Goal: Task Accomplishment & Management: Complete application form

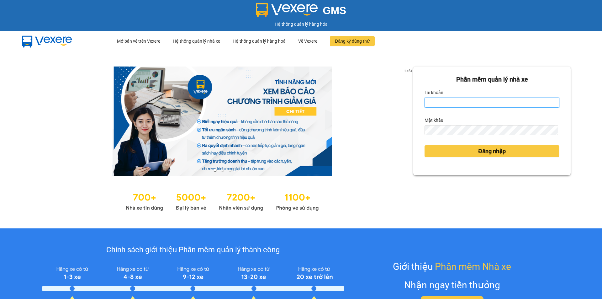
click at [464, 104] on input "Tài khoản" at bounding box center [492, 103] width 135 height 10
click at [467, 107] on input "Tài khoản" at bounding box center [492, 103] width 135 height 10
type input "bich.quochoang"
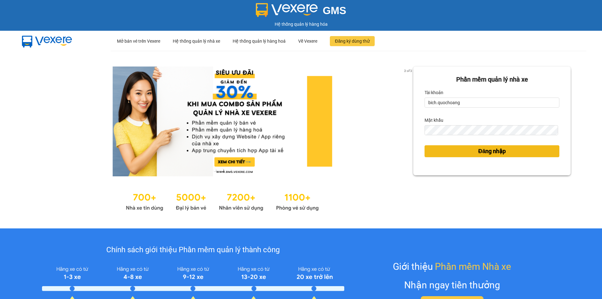
click at [497, 155] on span "Đăng nhập" at bounding box center [492, 151] width 28 height 9
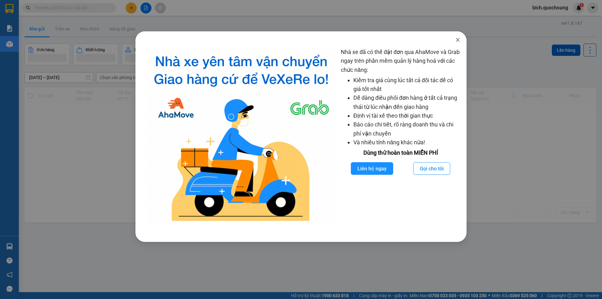
click at [458, 38] on icon "close" at bounding box center [457, 39] width 5 height 5
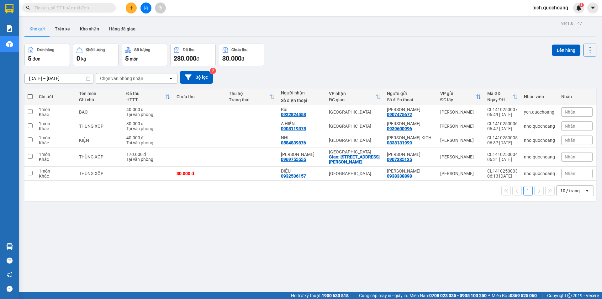
click at [570, 196] on div "10 / trang" at bounding box center [571, 191] width 28 height 10
click at [562, 265] on span "100 / trang" at bounding box center [568, 265] width 23 height 6
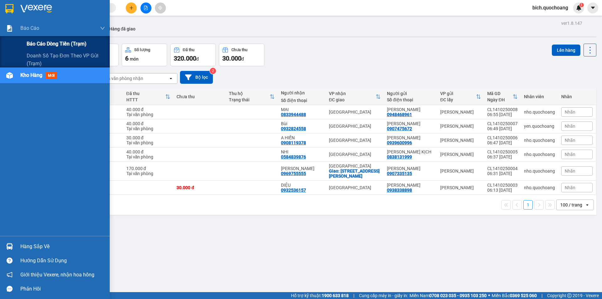
click at [45, 45] on span "Báo cáo dòng tiền (trạm)" at bounding box center [57, 44] width 60 height 8
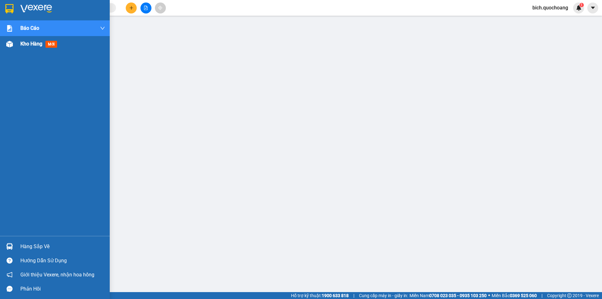
click at [31, 43] on span "Kho hàng" at bounding box center [31, 44] width 22 height 6
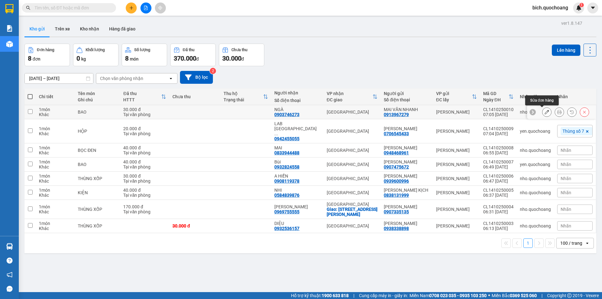
drag, startPoint x: 545, startPoint y: 112, endPoint x: 542, endPoint y: 112, distance: 3.5
click at [543, 112] on button at bounding box center [547, 112] width 9 height 11
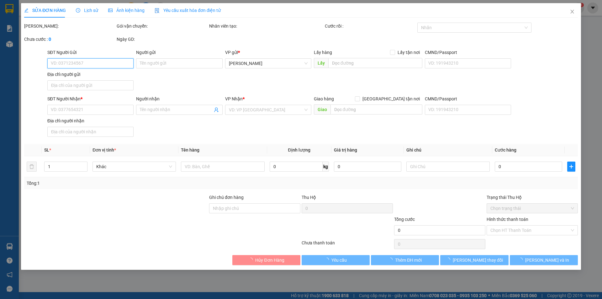
type input "0913967279"
type input "MAI VĂN NHANH"
type input "0903746273"
type input "NGÀ"
type input "30.000"
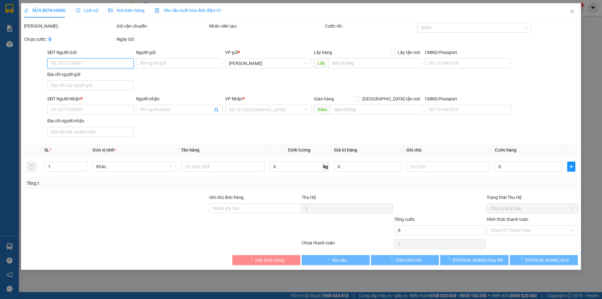
type input "30.000"
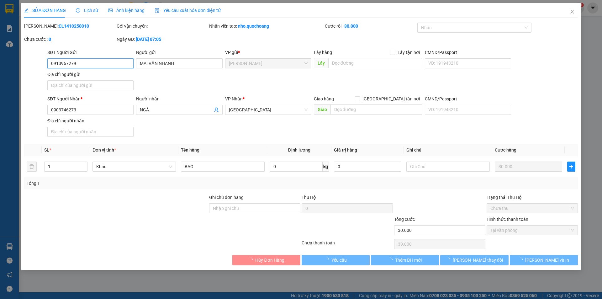
click at [87, 63] on input "0913967279" at bounding box center [90, 63] width 86 height 10
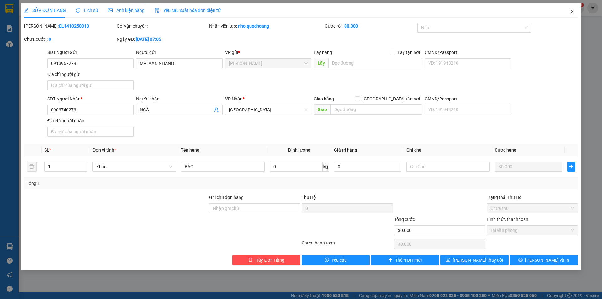
click at [573, 13] on icon "close" at bounding box center [572, 11] width 5 height 5
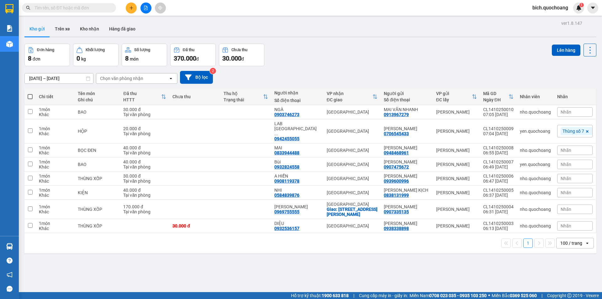
click at [101, 6] on input "text" at bounding box center [72, 7] width 74 height 7
paste input "0913967279"
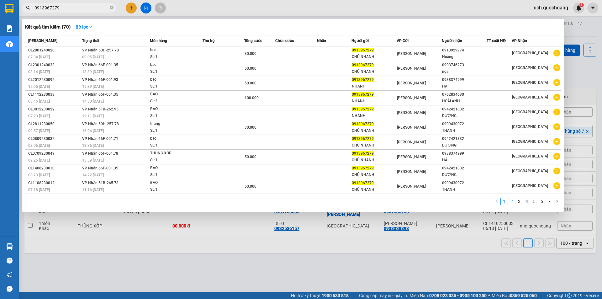
type input "0913967279"
click at [513, 202] on link "2" at bounding box center [511, 201] width 7 height 7
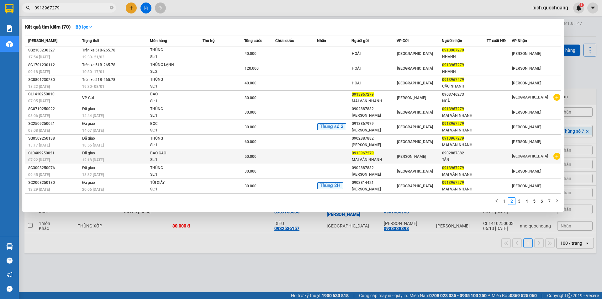
click at [286, 158] on td at bounding box center [296, 156] width 42 height 15
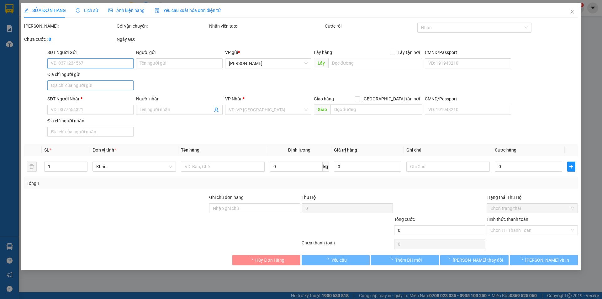
type input "0913967279"
type input "MAI VĂN NHANH"
type input "17 NGUYỄN VĂN BIỂU,P MỸ TRÀ, ĐỒNG THÁP"
type input "0902887882"
type input "TÂN"
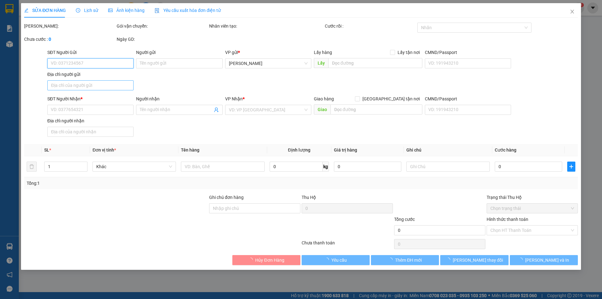
type input "50.000"
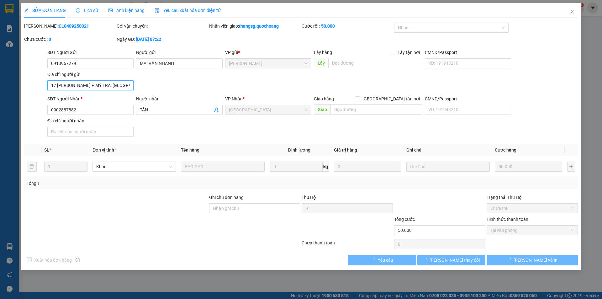
click at [87, 84] on input "17 NGUYỄN VĂN BIỂU,P MỸ TRÀ, ĐỒNG THÁP" at bounding box center [90, 85] width 86 height 10
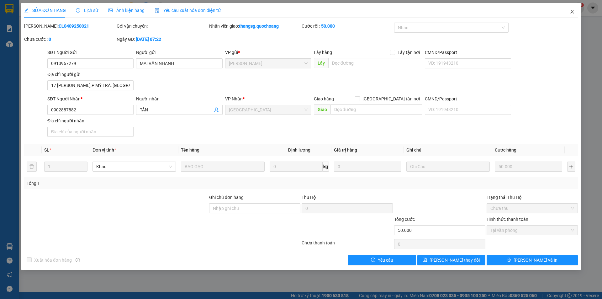
click at [574, 13] on icon "close" at bounding box center [572, 12] width 3 height 4
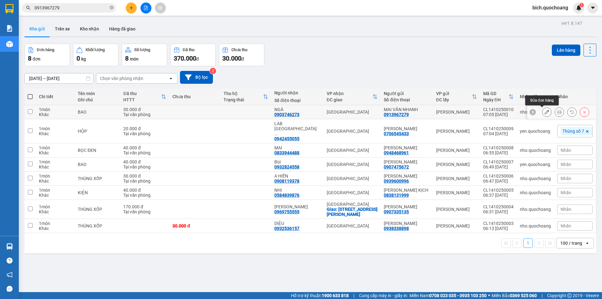
click at [545, 114] on icon at bounding box center [547, 112] width 4 height 4
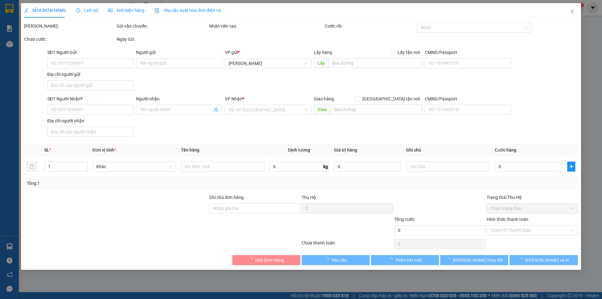
type input "0913967279"
type input "MAI VĂN NHANH"
type input "0903746273"
type input "NGÀ"
type input "30.000"
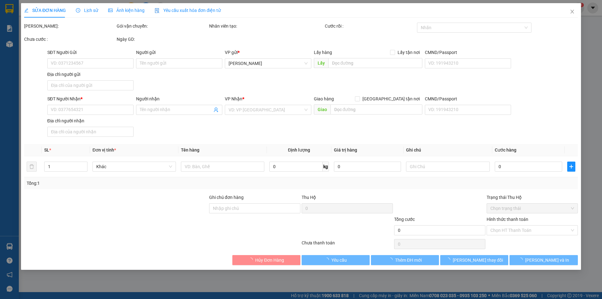
type input "30.000"
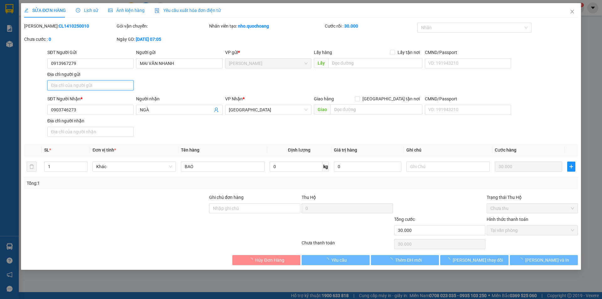
click at [81, 87] on input "Địa chỉ người gửi" at bounding box center [90, 85] width 86 height 10
paste input "17 NGUYỄN VĂN BIỂU,P MỸ TRÀ, ĐỒNG THÁP"
type input "17 NGUYỄN VĂN BIỂU,P MỸ TRÀ, ĐỒNG THÁP"
type input "0"
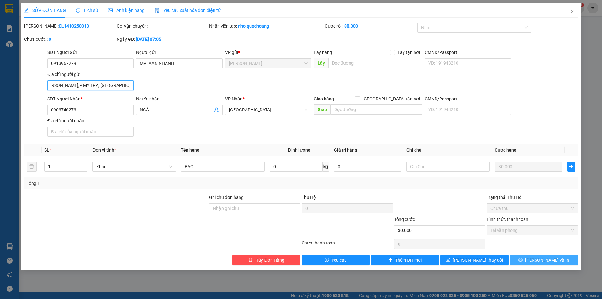
type input "17 NGUYỄN VĂN BIỂU,P MỸ TRÀ, ĐỒNG THÁP"
click at [555, 257] on span "[PERSON_NAME] và In" at bounding box center [547, 260] width 44 height 7
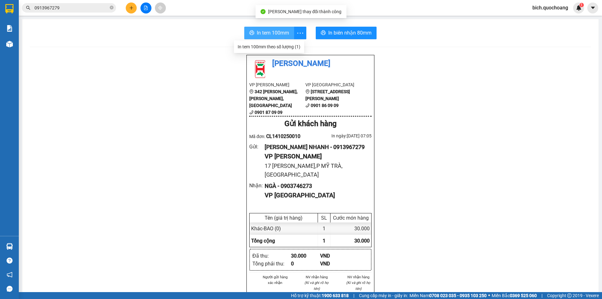
click at [264, 37] on button "In tem 100mm" at bounding box center [269, 33] width 50 height 13
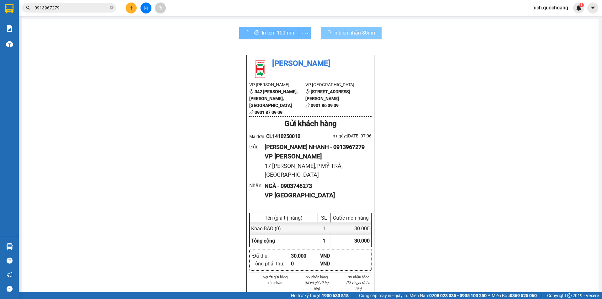
click at [345, 38] on button "In biên nhận 80mm" at bounding box center [351, 33] width 61 height 13
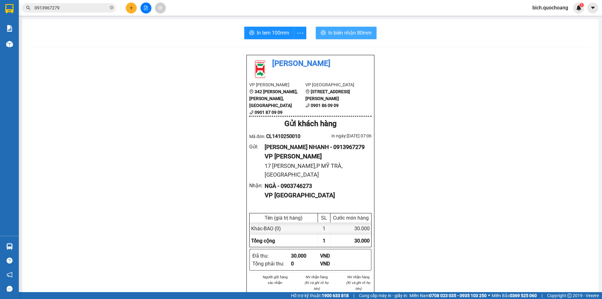
click at [348, 35] on span "In biên nhận 80mm" at bounding box center [349, 33] width 43 height 8
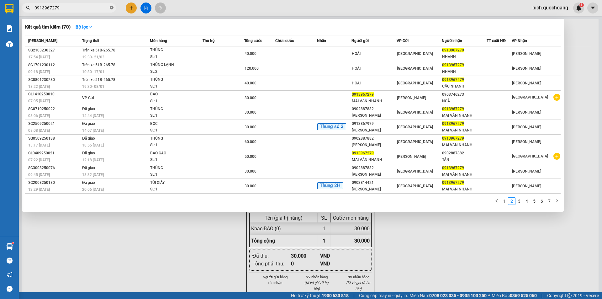
click at [112, 8] on icon "close-circle" at bounding box center [112, 8] width 4 height 4
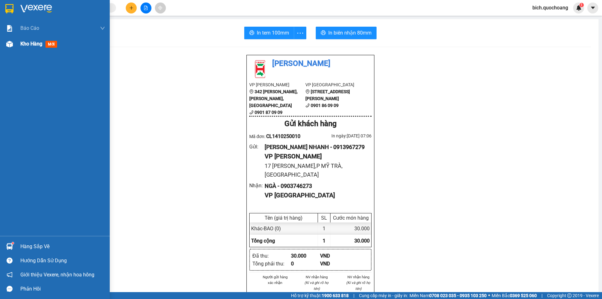
click at [35, 42] on span "Kho hàng" at bounding box center [31, 44] width 22 height 6
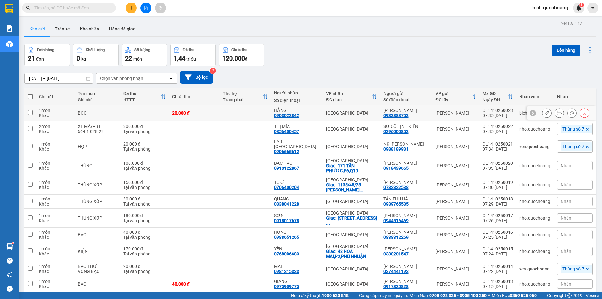
click at [557, 113] on icon at bounding box center [559, 113] width 4 height 4
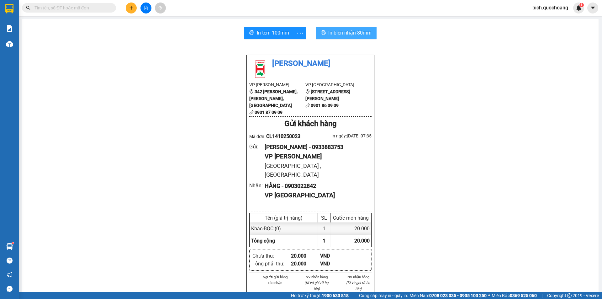
drag, startPoint x: 353, startPoint y: 34, endPoint x: 353, endPoint y: 31, distance: 3.5
click at [353, 34] on span "In biên nhận 80mm" at bounding box center [349, 33] width 43 height 8
click at [262, 25] on div "In tem 100mm In biên nhận 80mm Quốc Hoàng VP Cao Lãnh 342 Nguyễn Huệ, P Mỹ Phú,…" at bounding box center [310, 269] width 577 height 501
click at [260, 31] on span "In tem 100mm" at bounding box center [273, 33] width 32 height 8
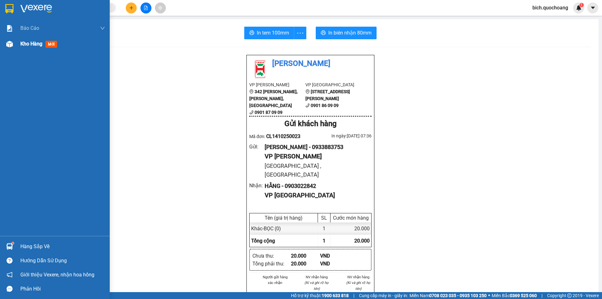
click at [30, 44] on span "Kho hàng" at bounding box center [31, 44] width 22 height 6
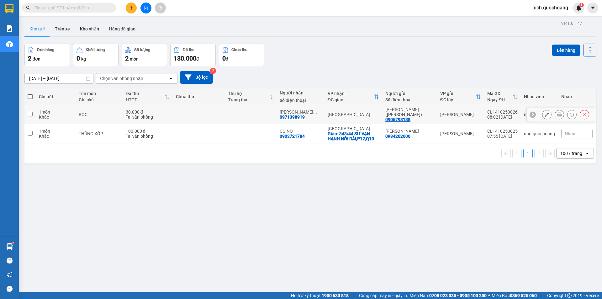
click at [545, 115] on icon at bounding box center [547, 114] width 4 height 4
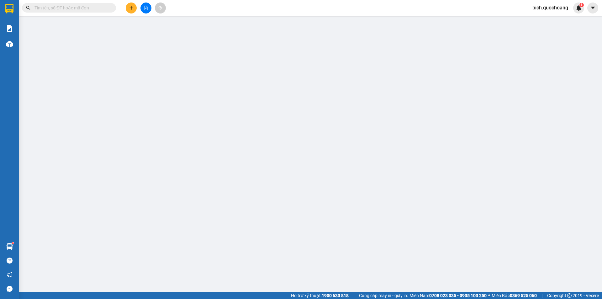
type input "0906793138"
type input "[PERSON_NAME]([PERSON_NAME])"
type input "0971398919"
type input "TRẦN THỊ THANH THẢO"
type input "30.000"
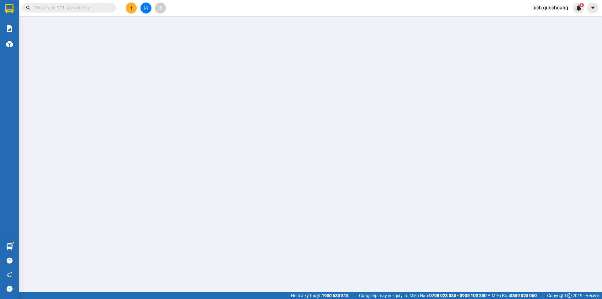
type input "30.000"
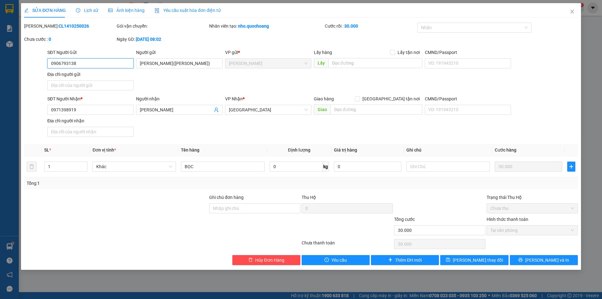
click at [93, 65] on input "0906793138" at bounding box center [90, 63] width 86 height 10
click at [574, 12] on icon "close" at bounding box center [572, 11] width 5 height 5
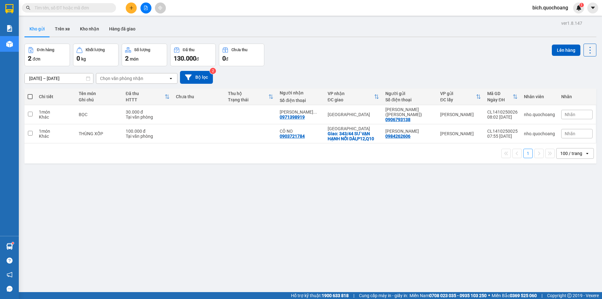
click at [74, 10] on input "text" at bounding box center [72, 7] width 74 height 7
paste input "0906793138"
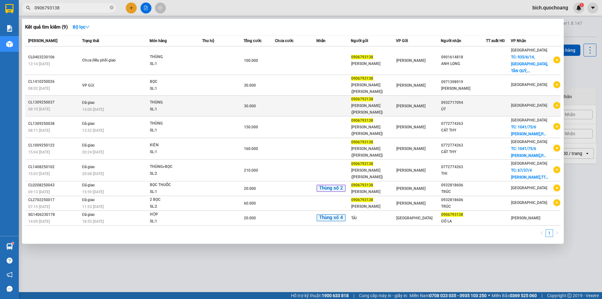
type input "0906793138"
click at [188, 106] on div "SL: 1" at bounding box center [173, 109] width 47 height 7
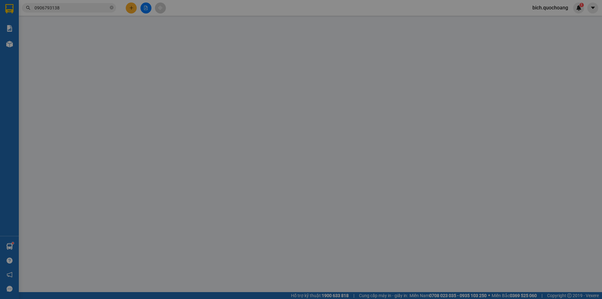
type input "0906793138"
type input "[PERSON_NAME]([PERSON_NAME])"
type input "TRẦN HƯNG ĐẠO,P CAO LÃNH, ĐỒNG THÁP"
type input "0932717094"
type input "ÚT"
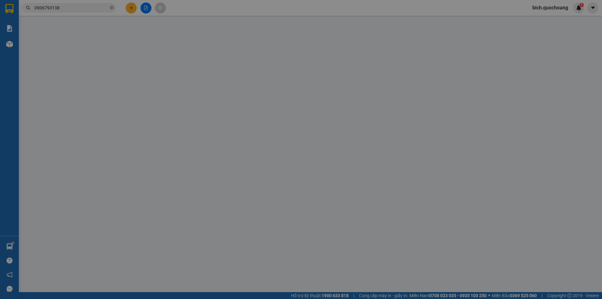
type input "30.000"
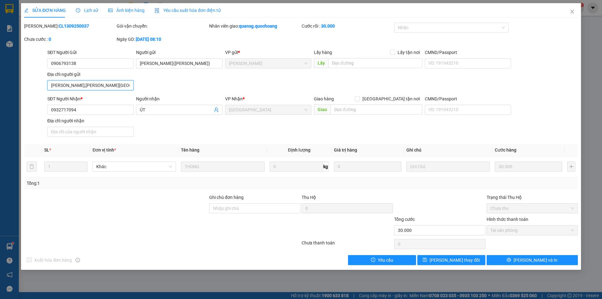
click at [103, 88] on input "TRẦN HƯNG ĐẠO,P CAO LÃNH, ĐỒNG THÁP" at bounding box center [90, 85] width 86 height 10
click at [571, 10] on icon "close" at bounding box center [572, 11] width 5 height 5
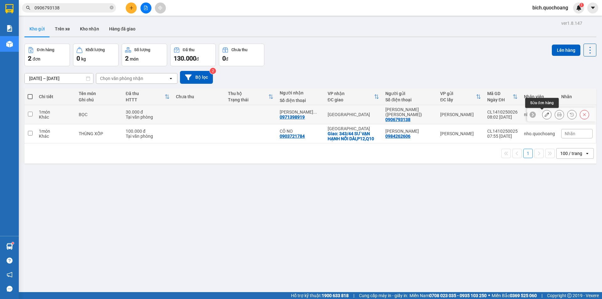
click at [543, 112] on button at bounding box center [547, 114] width 9 height 11
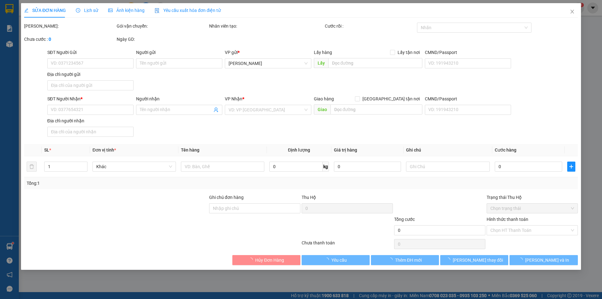
type input "0906793138"
type input "[PERSON_NAME]([PERSON_NAME])"
type input "0971398919"
type input "TRẦN THỊ THANH THẢO"
type input "30.000"
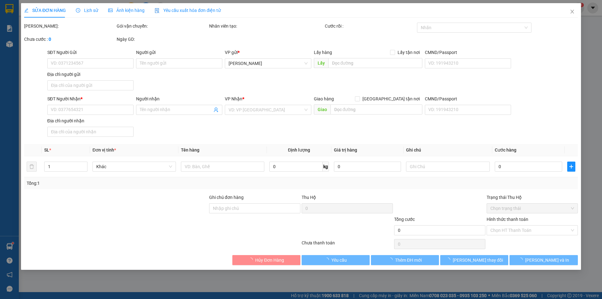
type input "30.000"
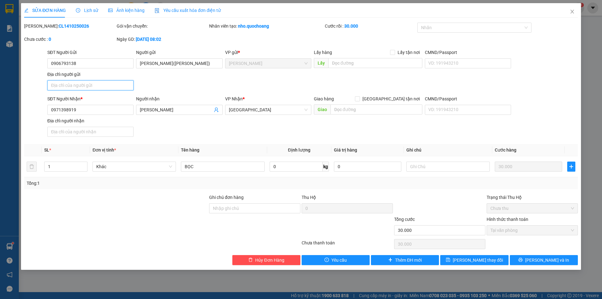
click at [83, 87] on input "Địa chỉ người gửi" at bounding box center [90, 85] width 86 height 10
paste input "TRẦN HƯNG ĐẠO,P CAO LÃNH, ĐỒNG THÁP"
type input "TRẦN HƯNG ĐẠO,P CAO LÃNH, ĐỒNG THÁP"
type input "0"
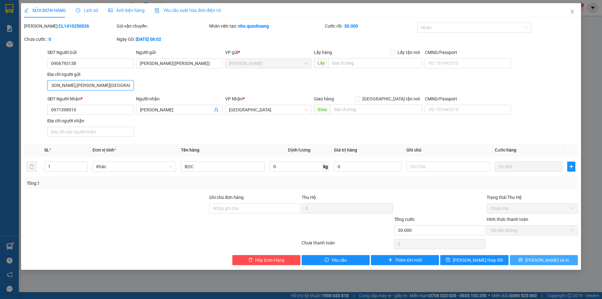
type input "TRẦN HƯNG ĐẠO,P CAO LÃNH, ĐỒNG THÁP"
drag, startPoint x: 554, startPoint y: 259, endPoint x: 541, endPoint y: 255, distance: 13.9
click at [554, 259] on span "[PERSON_NAME] và In" at bounding box center [547, 260] width 44 height 7
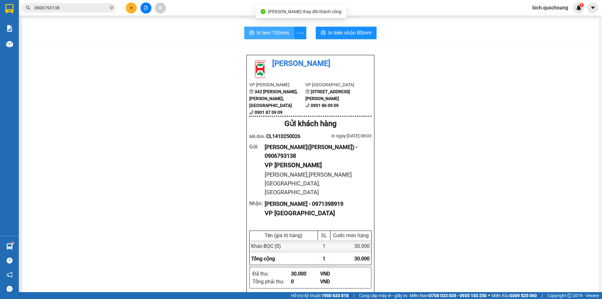
click at [265, 31] on span "In tem 100mm" at bounding box center [273, 33] width 32 height 8
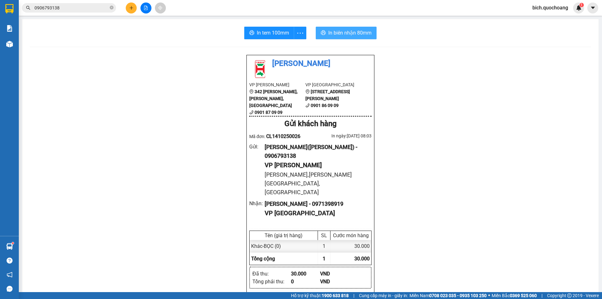
click at [349, 29] on button "In biên nhận 80mm" at bounding box center [346, 33] width 61 height 13
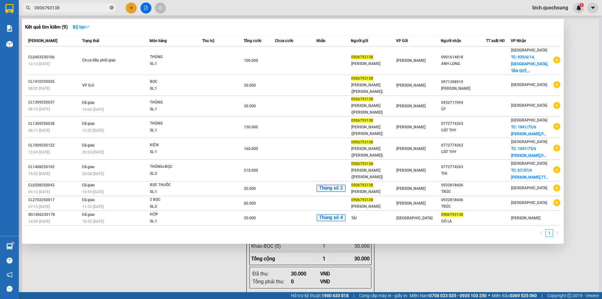
click at [112, 5] on span at bounding box center [112, 8] width 4 height 6
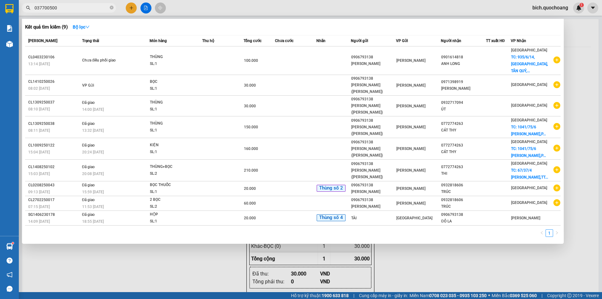
type input "0377005005"
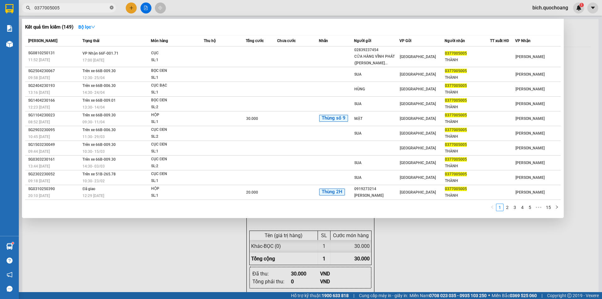
click at [112, 8] on icon "close-circle" at bounding box center [112, 8] width 4 height 4
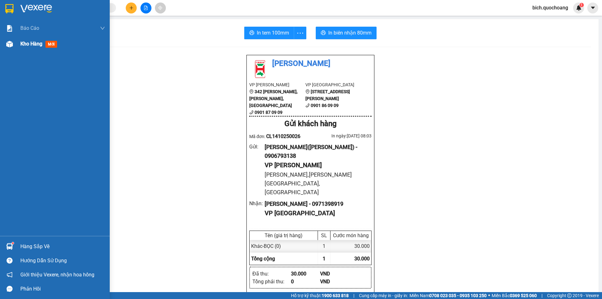
click at [21, 45] on span "Kho hàng" at bounding box center [31, 44] width 22 height 6
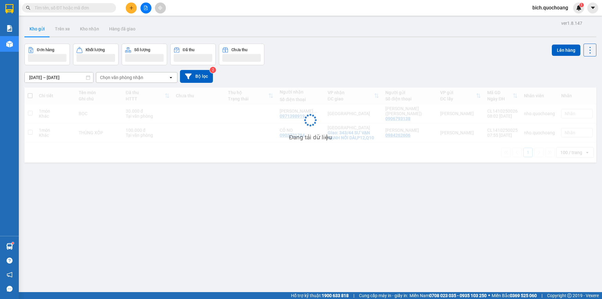
click at [136, 8] on button at bounding box center [131, 8] width 11 height 11
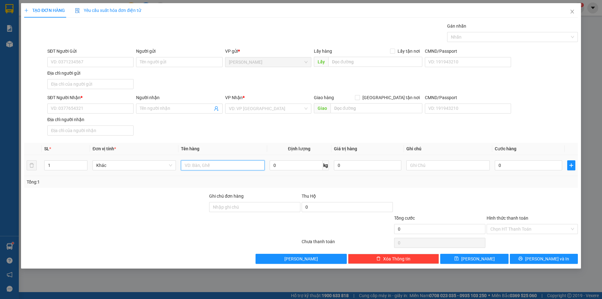
click at [221, 167] on input "text" at bounding box center [222, 165] width 83 height 10
type input "800.000đ(tiền ứng)"
click at [441, 162] on input "text" at bounding box center [448, 165] width 83 height 10
type input "giao hàng nhận tiền"
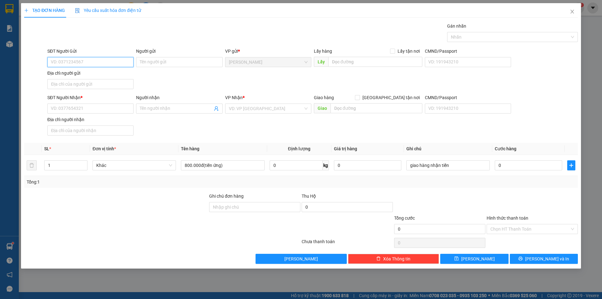
click at [96, 65] on input "SĐT Người Gửi" at bounding box center [90, 62] width 86 height 10
click at [88, 64] on input "SĐT Người Gửi" at bounding box center [90, 62] width 86 height 10
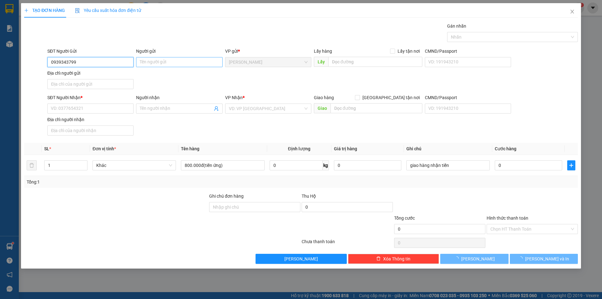
type input "0939343799"
click at [149, 61] on input "Người gửi" at bounding box center [179, 62] width 86 height 10
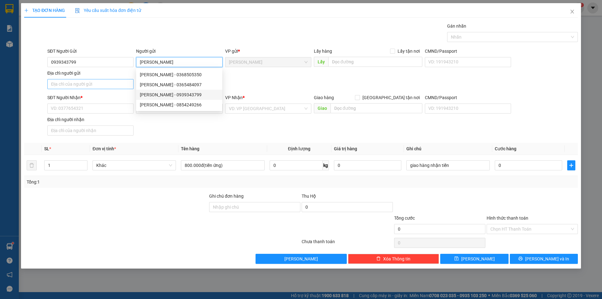
type input "TUYẾT NGỌC"
click at [77, 82] on input "Địa chỉ người gửi" at bounding box center [90, 84] width 86 height 10
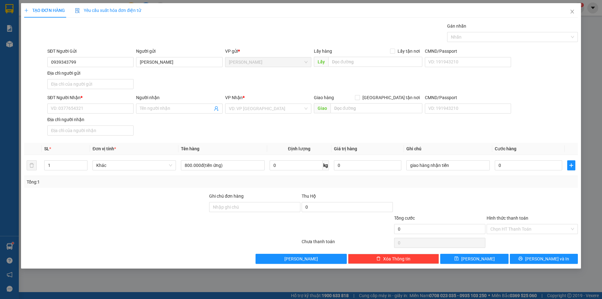
click at [21, 108] on div "TẠO ĐƠN HÀNG Yêu cầu xuất hóa đơn điện tử Transit Pickup Surcharge Ids Transit …" at bounding box center [301, 135] width 560 height 265
click at [61, 109] on input "SĐT Người Nhận *" at bounding box center [90, 109] width 86 height 10
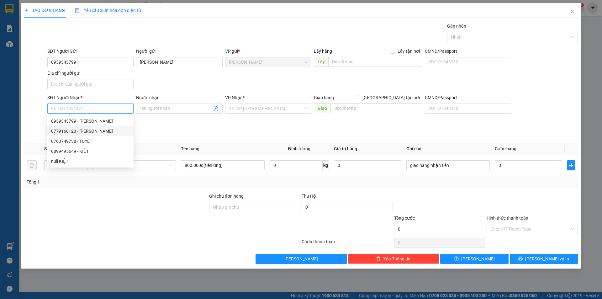
click at [115, 130] on div "0779160123 - NGUYỄN TRỌNG NGHĨA" at bounding box center [90, 131] width 79 height 7
type input "0779160123"
type input "NGUYỄN TRỌNG NGHĨA"
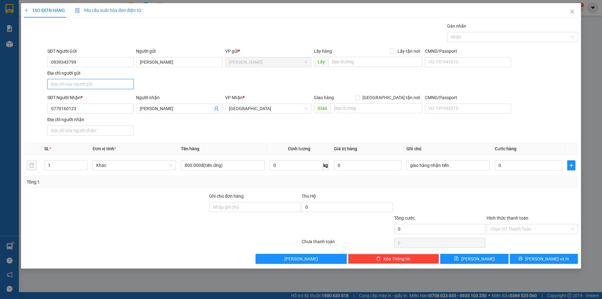
click at [92, 82] on input "Địa chỉ người gửi" at bounding box center [90, 84] width 86 height 10
type input "61 PHẠM VĂN THƯỞNG ,P MỸ TRÀ.TỈNH ĐỒNG THÁP"
click at [520, 167] on input "0" at bounding box center [528, 165] width 67 height 10
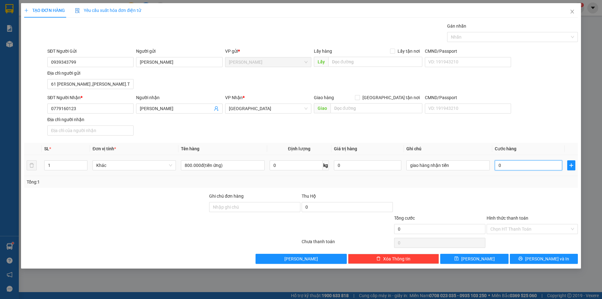
type input "4"
type input "40"
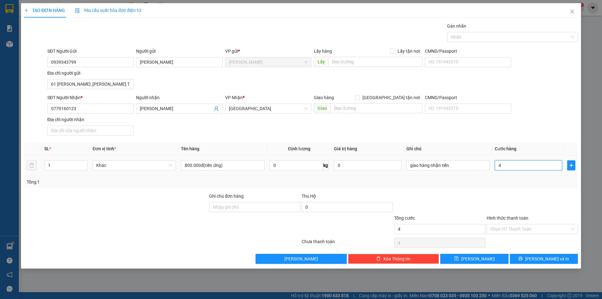
type input "40"
type input "40.000"
click at [515, 202] on div at bounding box center [532, 204] width 93 height 22
click at [526, 230] on input "Hình thức thanh toán" at bounding box center [530, 228] width 79 height 9
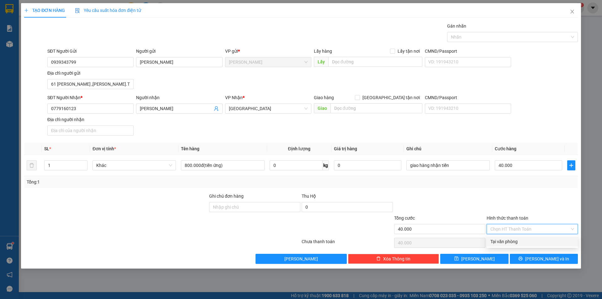
click at [521, 245] on div "Tại văn phòng" at bounding box center [533, 241] width 84 height 7
type input "0"
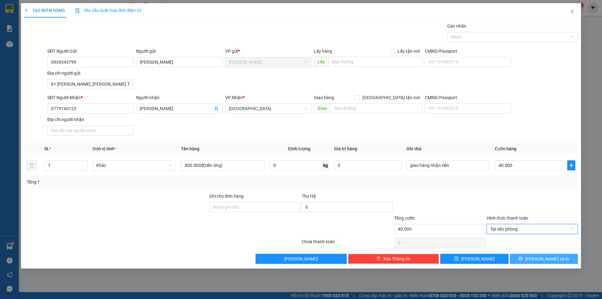
click at [523, 260] on icon "printer" at bounding box center [520, 258] width 4 height 4
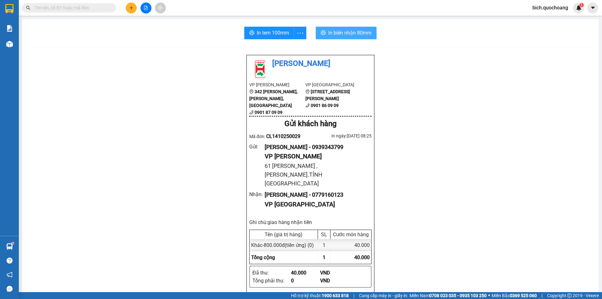
click at [342, 32] on span "In biên nhận 80mm" at bounding box center [349, 33] width 43 height 8
click at [271, 29] on span "In tem 100mm" at bounding box center [273, 33] width 32 height 8
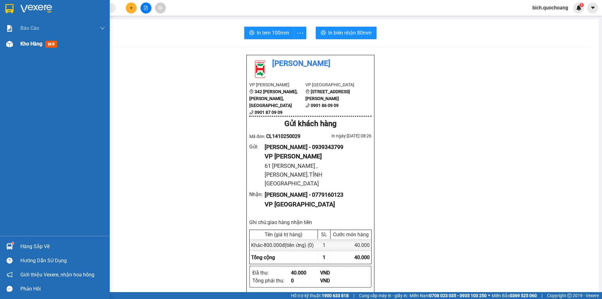
click at [37, 44] on span "Kho hàng" at bounding box center [31, 44] width 22 height 6
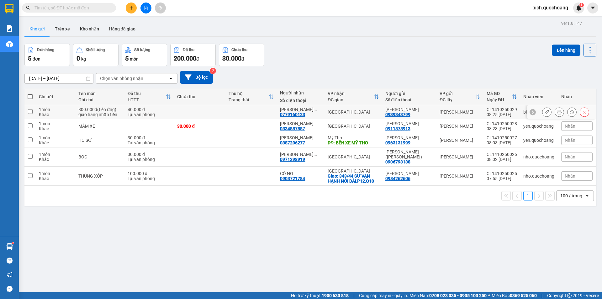
click at [29, 110] on input "checkbox" at bounding box center [30, 111] width 5 height 5
checkbox input "true"
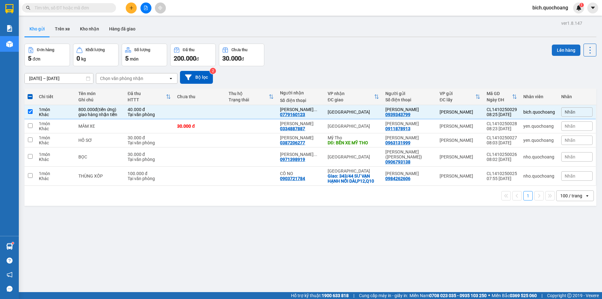
click at [555, 49] on button "Lên hàng" at bounding box center [566, 50] width 29 height 11
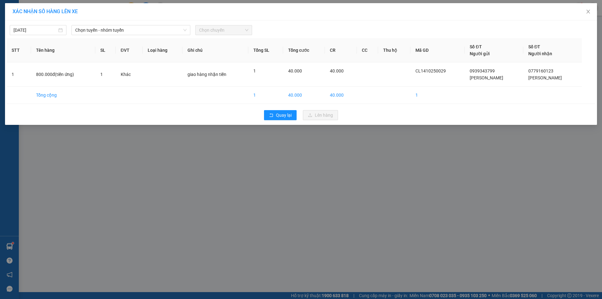
click at [128, 24] on div "14/10/2025 Chọn tuyến - nhóm tuyến Chọn chuyến" at bounding box center [301, 28] width 589 height 13
click at [124, 29] on span "Chọn tuyến - nhóm tuyến" at bounding box center [130, 29] width 111 height 9
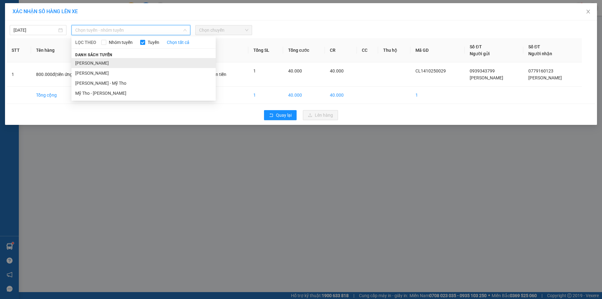
drag, startPoint x: 110, startPoint y: 62, endPoint x: 123, endPoint y: 59, distance: 13.0
click at [110, 62] on li "Cao Lãnh - Hồ Chí Minh" at bounding box center [144, 63] width 144 height 10
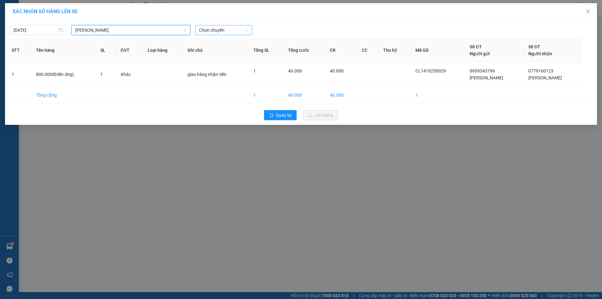
click at [228, 29] on span "Chọn chuyến" at bounding box center [223, 29] width 49 height 9
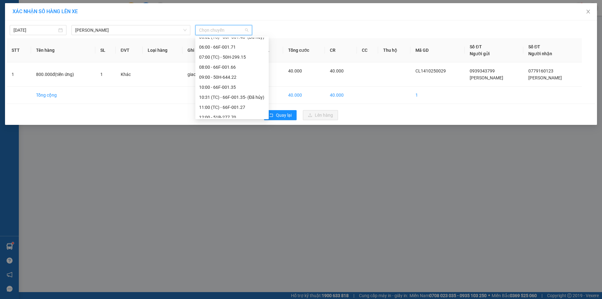
scroll to position [157, 0]
click at [225, 73] on div "09:00 - 50H-644.22" at bounding box center [232, 76] width 66 height 7
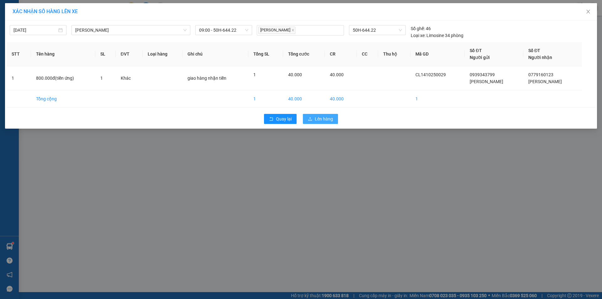
click at [325, 121] on span "Lên hàng" at bounding box center [324, 118] width 18 height 7
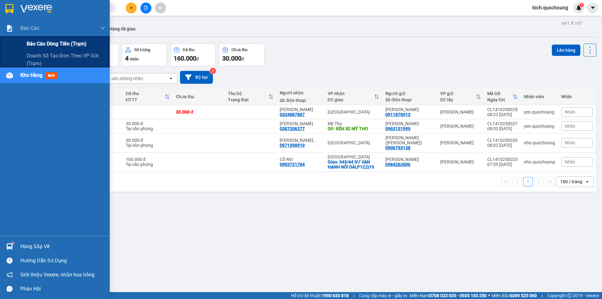
drag, startPoint x: 40, startPoint y: 43, endPoint x: 44, endPoint y: 47, distance: 5.8
click at [41, 43] on span "Báo cáo dòng tiền (trạm)" at bounding box center [57, 44] width 60 height 8
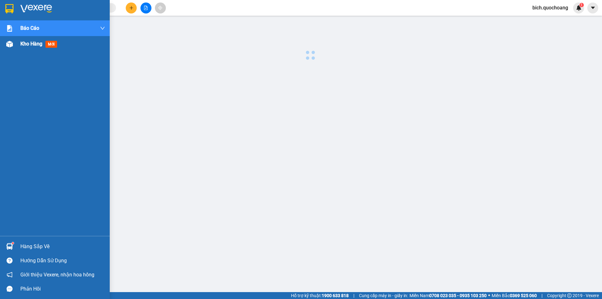
click at [27, 42] on span "Kho hàng" at bounding box center [31, 44] width 22 height 6
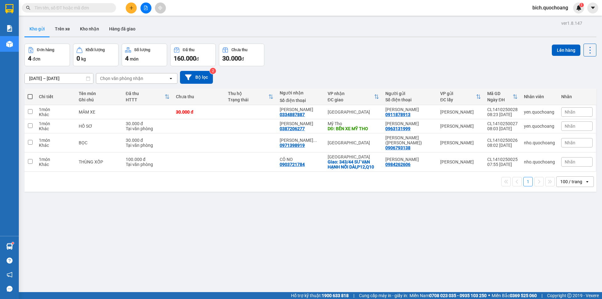
click at [92, 9] on input "text" at bounding box center [72, 7] width 74 height 7
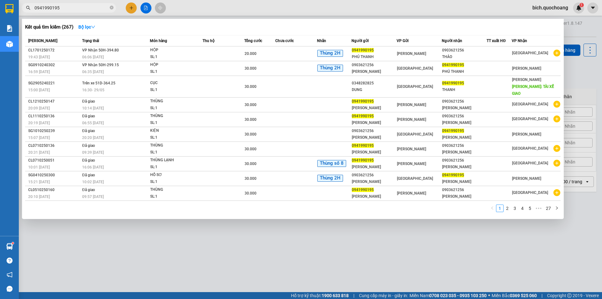
type input "0941990195"
click at [111, 8] on icon "close-circle" at bounding box center [112, 8] width 4 height 4
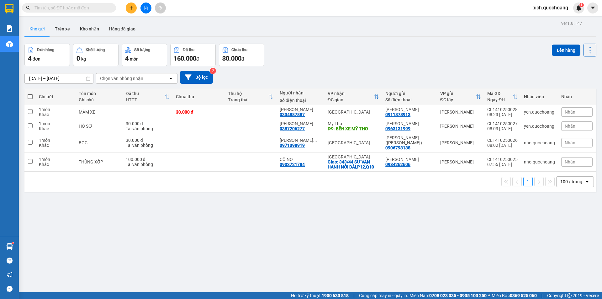
click at [82, 10] on input "text" at bounding box center [72, 7] width 74 height 7
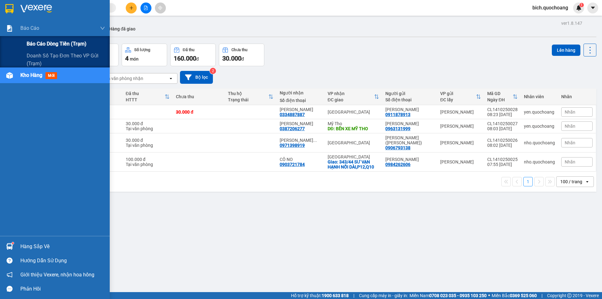
drag, startPoint x: 36, startPoint y: 43, endPoint x: 40, endPoint y: 43, distance: 3.2
click at [37, 43] on span "Báo cáo dòng tiền (trạm)" at bounding box center [57, 44] width 60 height 8
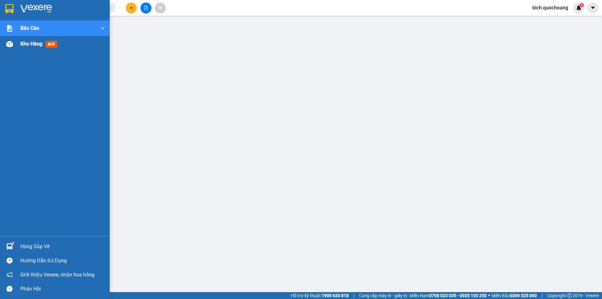
click at [30, 44] on span "Kho hàng" at bounding box center [31, 44] width 22 height 6
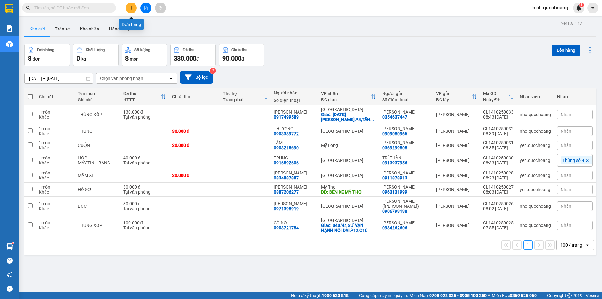
click at [130, 3] on button at bounding box center [131, 8] width 11 height 11
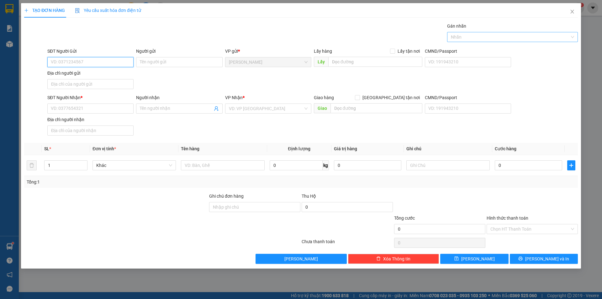
click at [507, 38] on div at bounding box center [509, 37] width 121 height 8
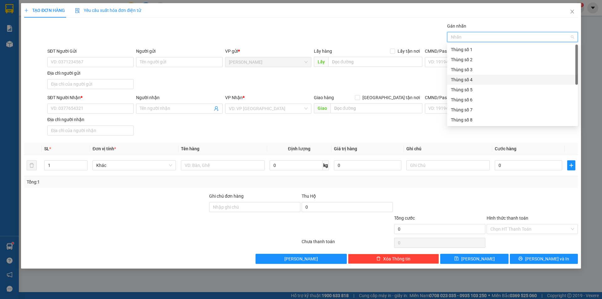
click at [464, 78] on div "Thùng số 4" at bounding box center [512, 79] width 123 height 7
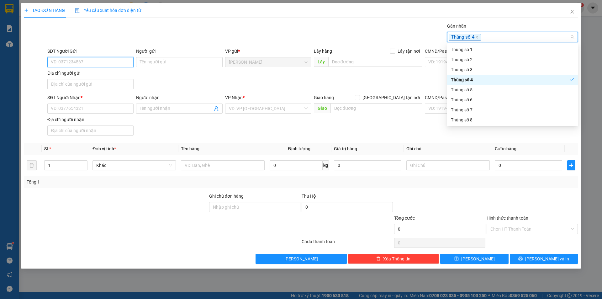
click at [100, 61] on input "SĐT Người Gửi" at bounding box center [90, 62] width 86 height 10
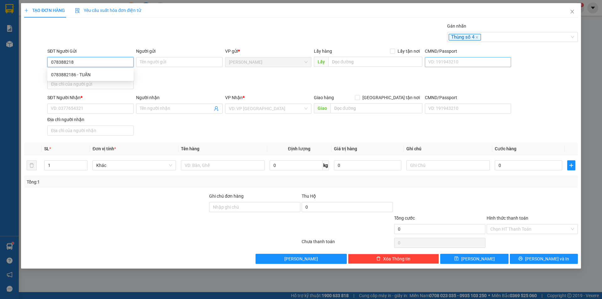
type input "0783882186"
click at [75, 76] on div "0783882186 - TUẤN" at bounding box center [90, 74] width 79 height 7
type input "TUẤN"
type input "0783882186"
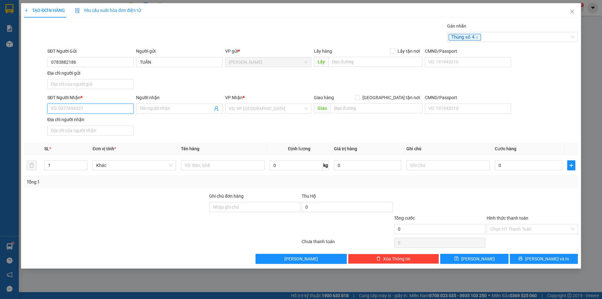
click at [84, 108] on input "SĐT Người Nhận *" at bounding box center [90, 109] width 86 height 10
type input "0794907851"
click at [115, 121] on div "0794907851 - HUỲNH THANH TÍN" at bounding box center [90, 121] width 79 height 7
type input "[PERSON_NAME]"
type input "0794907851"
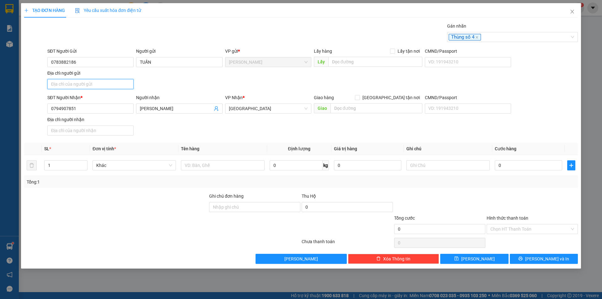
click at [94, 82] on input "Địa chỉ người gửi" at bounding box center [90, 84] width 86 height 10
type input "PHƯỜNG [GEOGRAPHIC_DATA],[GEOGRAPHIC_DATA]"
click at [207, 164] on input "text" at bounding box center [222, 165] width 83 height 10
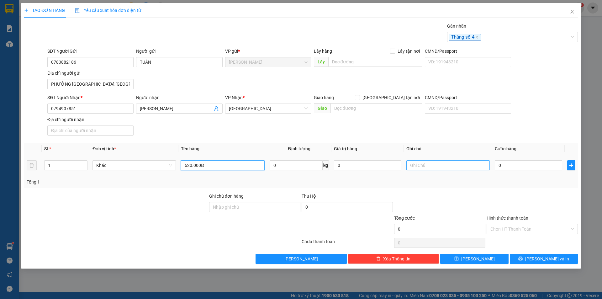
type input "620.000Đ"
click at [425, 168] on input "text" at bounding box center [448, 165] width 83 height 10
type input "TIỀN THU HỘ"
click at [508, 163] on input "0" at bounding box center [528, 165] width 67 height 10
type input "2"
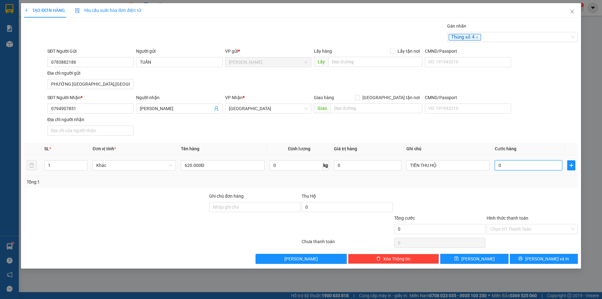
type input "2"
type input "20"
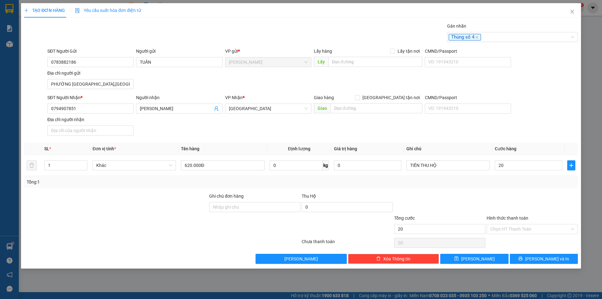
type input "20.000"
click at [530, 207] on div at bounding box center [532, 204] width 93 height 22
click at [523, 258] on icon "printer" at bounding box center [520, 258] width 4 height 4
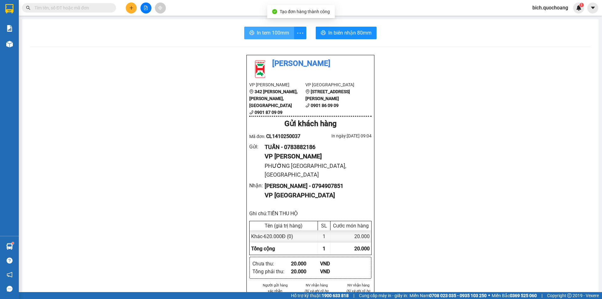
click at [265, 31] on span "In tem 100mm" at bounding box center [273, 33] width 32 height 8
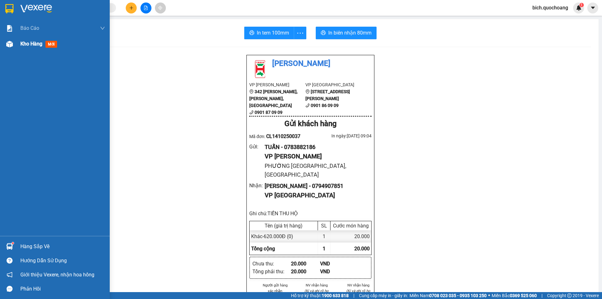
click at [32, 45] on span "Kho hàng" at bounding box center [31, 44] width 22 height 6
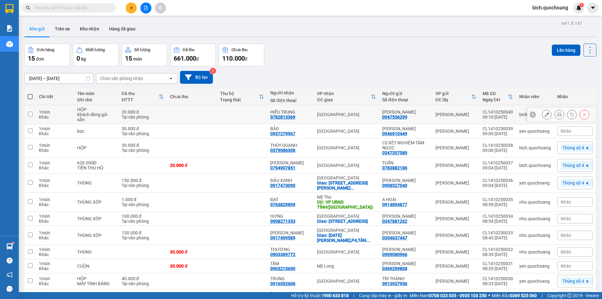
click at [555, 110] on button at bounding box center [559, 114] width 9 height 11
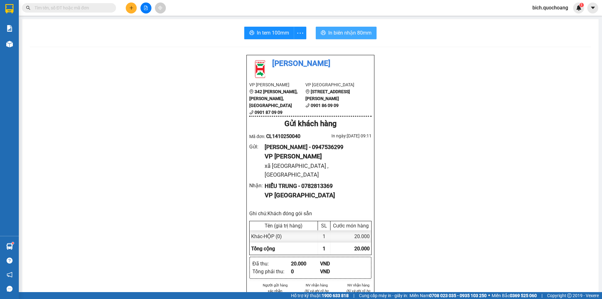
click at [331, 32] on span "In biên nhận 80mm" at bounding box center [349, 33] width 43 height 8
click at [268, 32] on span "In tem 100mm" at bounding box center [273, 33] width 32 height 8
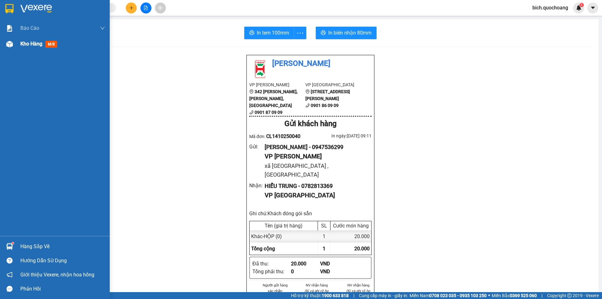
click at [31, 43] on span "Kho hàng" at bounding box center [31, 44] width 22 height 6
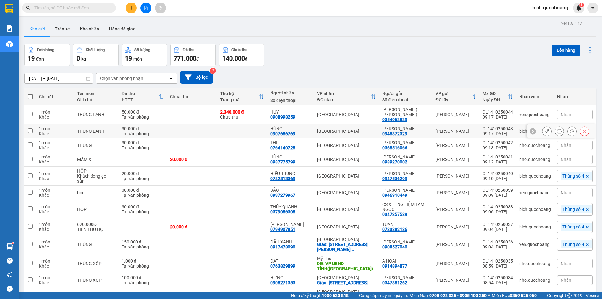
click at [555, 131] on button at bounding box center [559, 131] width 9 height 11
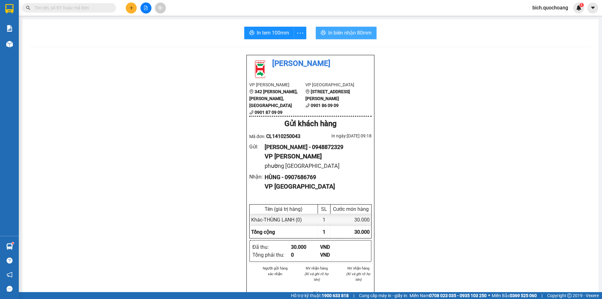
click at [339, 35] on span "In biên nhận 80mm" at bounding box center [349, 33] width 43 height 8
click at [274, 32] on span "In tem 100mm" at bounding box center [273, 33] width 32 height 8
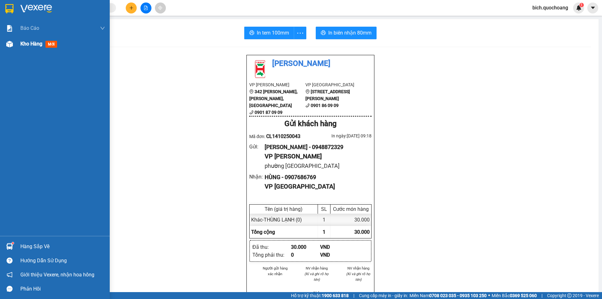
click at [34, 41] on span "Kho hàng" at bounding box center [31, 44] width 22 height 6
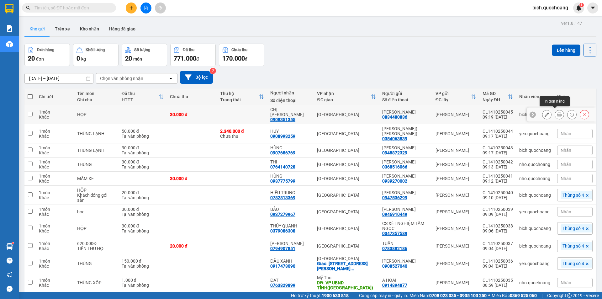
click at [555, 110] on button at bounding box center [559, 114] width 9 height 11
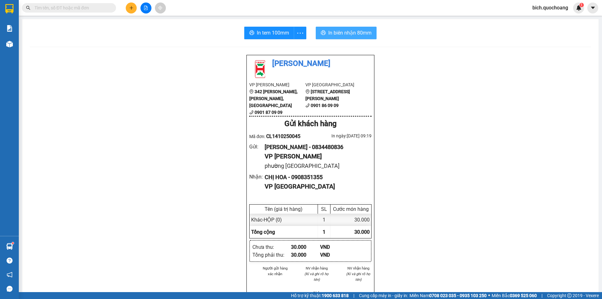
click at [347, 34] on span "In biên nhận 80mm" at bounding box center [349, 33] width 43 height 8
click at [276, 35] on span "In tem 100mm" at bounding box center [273, 33] width 32 height 8
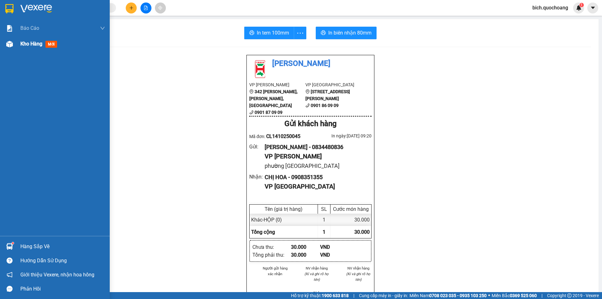
click at [39, 42] on span "Kho hàng" at bounding box center [31, 44] width 22 height 6
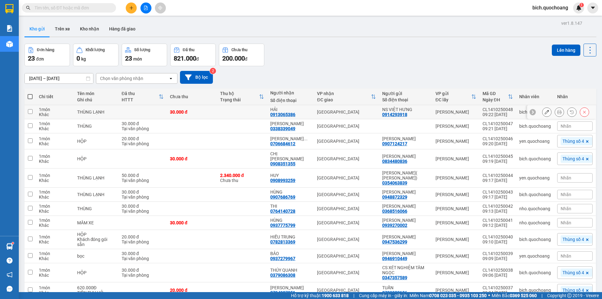
click at [559, 111] on button at bounding box center [559, 112] width 9 height 11
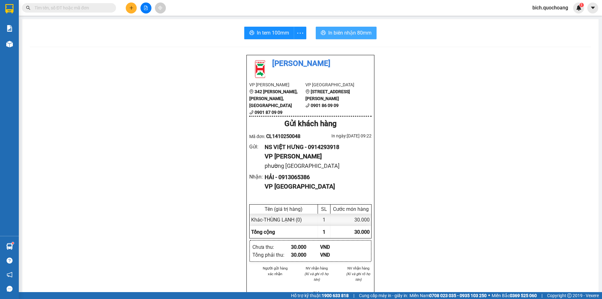
click at [340, 31] on span "In biên nhận 80mm" at bounding box center [349, 33] width 43 height 8
click at [281, 33] on span "In tem 100mm" at bounding box center [273, 33] width 32 height 8
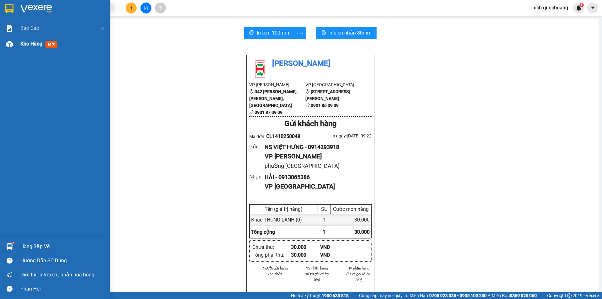
click at [33, 46] on span "Kho hàng" at bounding box center [31, 44] width 22 height 6
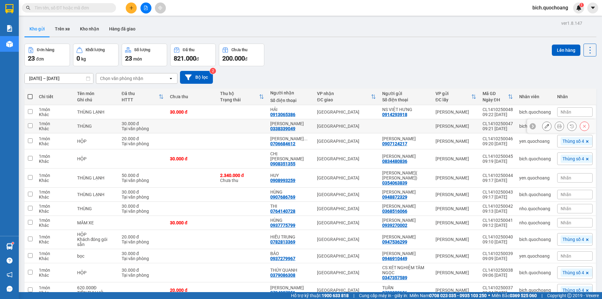
click at [557, 127] on icon at bounding box center [559, 126] width 4 height 4
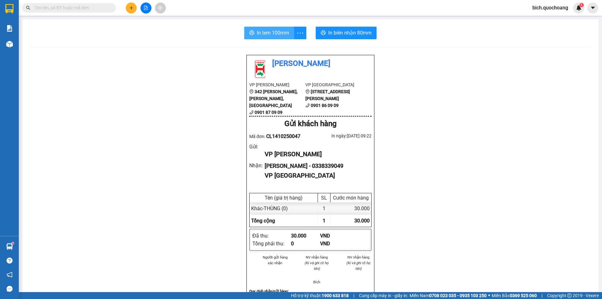
click at [279, 38] on button "In tem 100mm" at bounding box center [269, 33] width 50 height 13
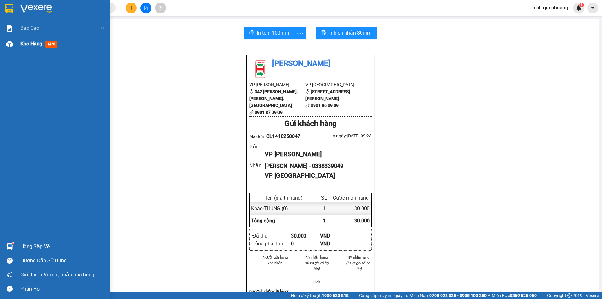
click at [32, 44] on span "Kho hàng" at bounding box center [31, 44] width 22 height 6
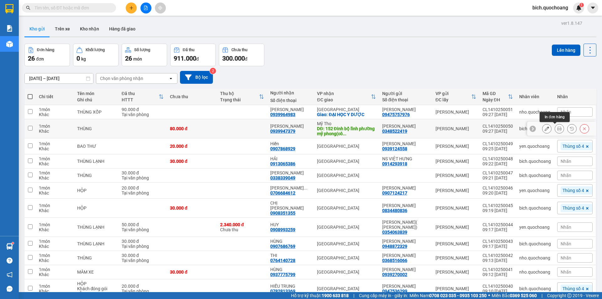
click at [555, 126] on button at bounding box center [559, 128] width 9 height 11
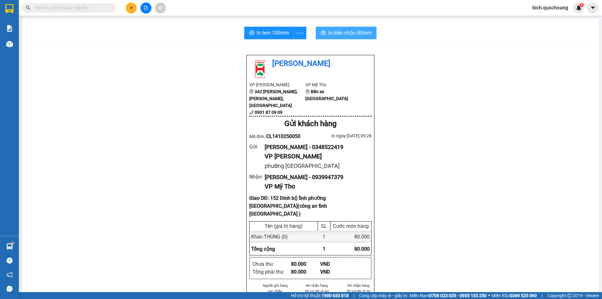
click at [354, 34] on span "In biên nhận 80mm" at bounding box center [349, 33] width 43 height 8
click at [257, 29] on span "In tem 100mm" at bounding box center [273, 33] width 32 height 8
click at [262, 29] on button "In tem 100mm" at bounding box center [269, 33] width 50 height 13
click at [79, 10] on input "text" at bounding box center [72, 7] width 74 height 7
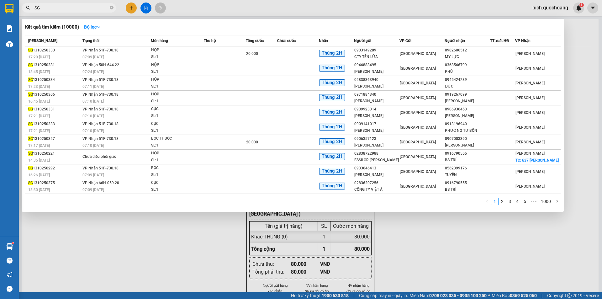
type input "S"
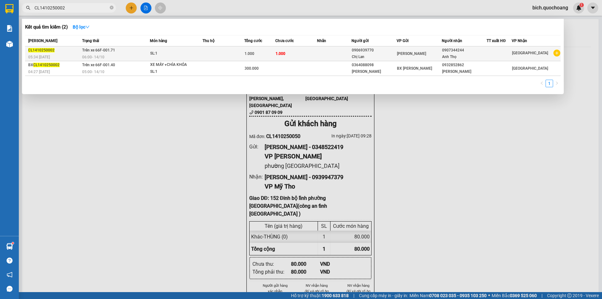
type input "CL1410250002"
click at [317, 49] on td "1.000" at bounding box center [296, 53] width 42 height 15
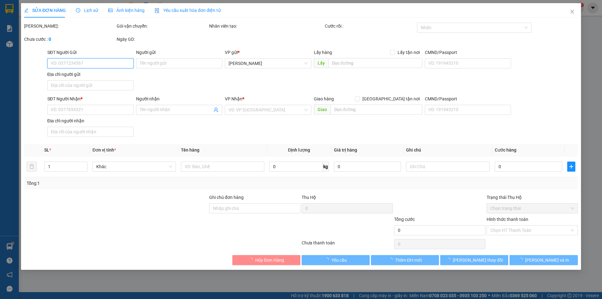
type input "0906939770"
type input "Chị Lan"
type input "0907344244"
type input "Anh Thọ"
type input "1.000"
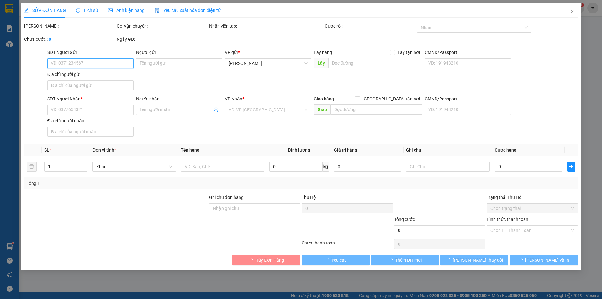
type input "1.000"
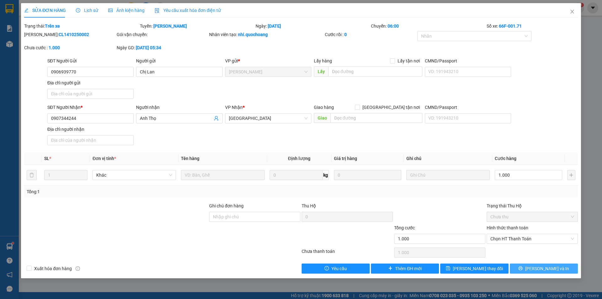
click at [527, 270] on button "[PERSON_NAME] và In" at bounding box center [544, 268] width 68 height 10
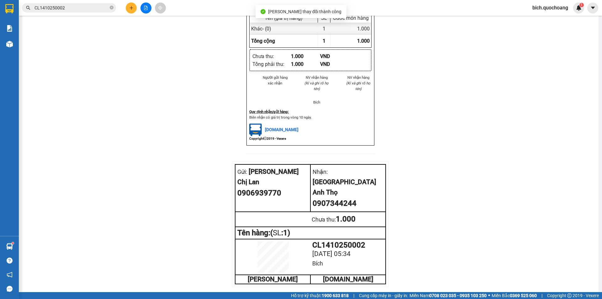
scroll to position [187, 0]
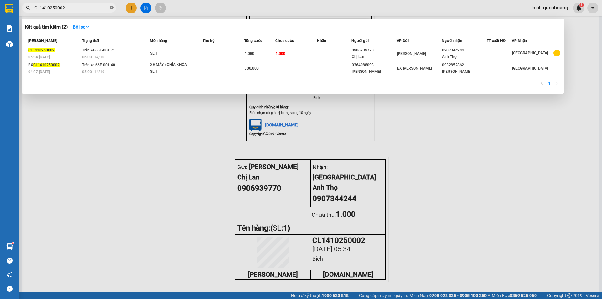
click at [111, 9] on icon "close-circle" at bounding box center [112, 8] width 4 height 4
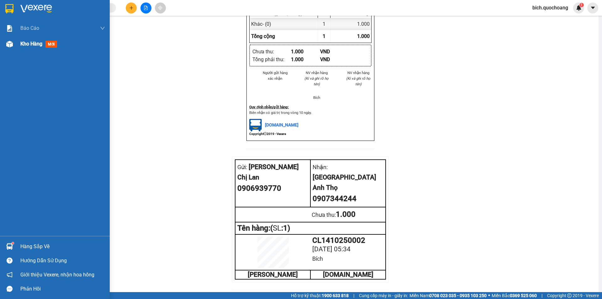
click at [35, 46] on span "Kho hàng" at bounding box center [31, 44] width 22 height 6
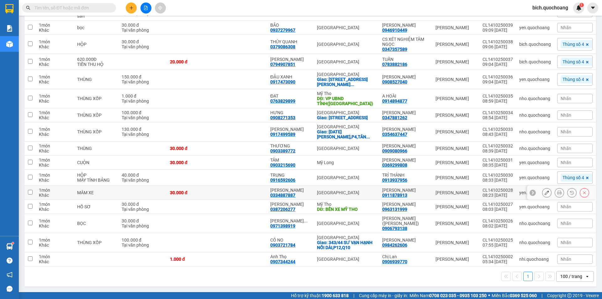
scroll to position [344, 0]
click at [545, 261] on icon at bounding box center [547, 259] width 4 height 4
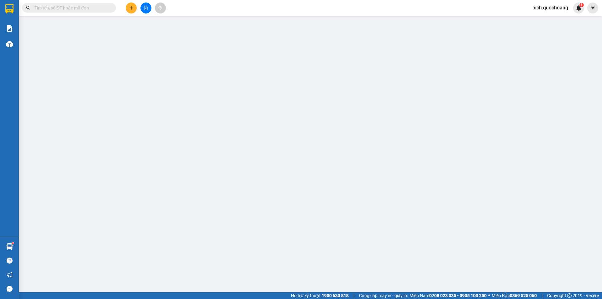
type input "0906939770"
type input "Chị Lan"
type input "0907344244"
type input "Anh Thọ"
type input "1.000"
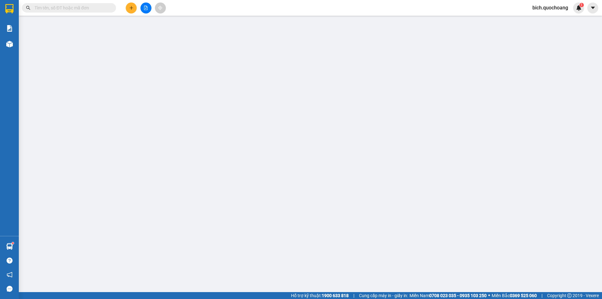
type input "1.000"
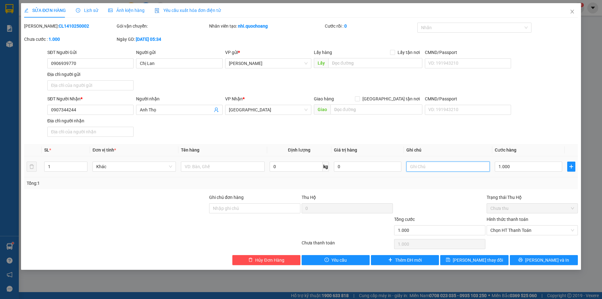
click at [433, 167] on input "text" at bounding box center [448, 167] width 83 height 10
type input "A THẮNG SG BÁO HỦY"
click at [269, 259] on span "Hủy Đơn Hàng" at bounding box center [269, 260] width 29 height 7
drag, startPoint x: 463, startPoint y: 166, endPoint x: 406, endPoint y: 175, distance: 57.5
click at [406, 175] on td "A THẮNG SG BÁO HỦY" at bounding box center [448, 166] width 88 height 21
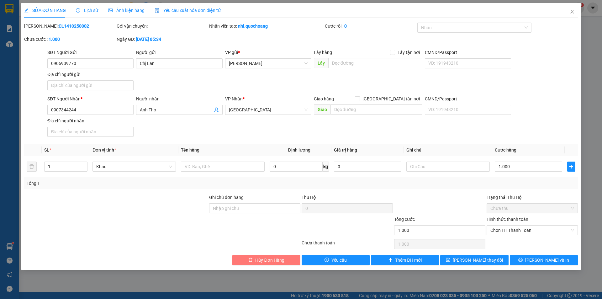
click at [262, 259] on span "Hủy Đơn Hàng" at bounding box center [269, 260] width 29 height 7
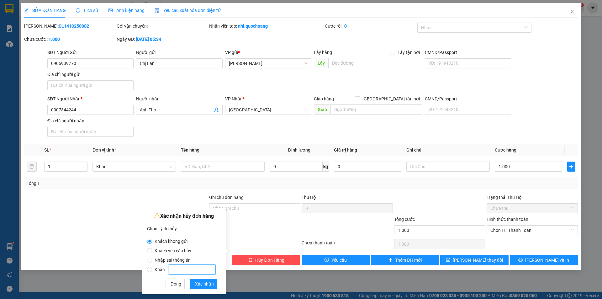
click at [193, 268] on input "Khác:" at bounding box center [192, 269] width 47 height 10
radio input "false"
radio input "true"
type input "A THẮNG SG BÁO HỦY"
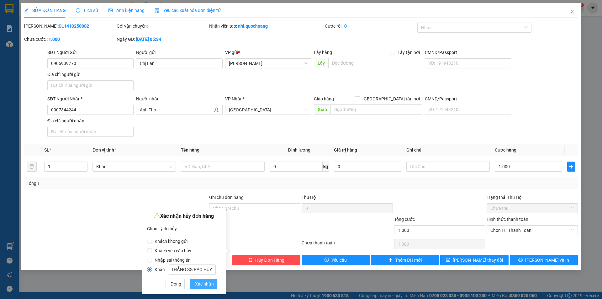
click at [202, 282] on span "Xác nhận" at bounding box center [204, 283] width 19 height 7
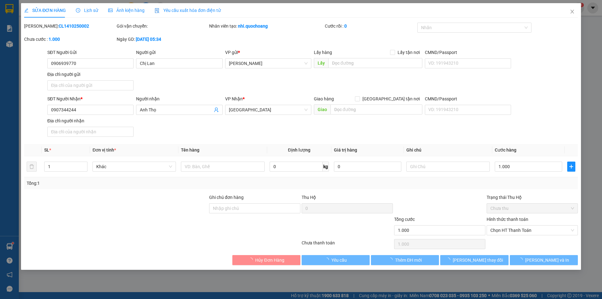
scroll to position [0, 0]
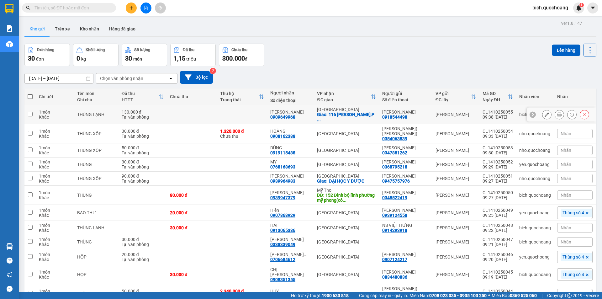
click at [559, 114] on div at bounding box center [559, 114] width 9 height 9
click at [557, 114] on icon at bounding box center [559, 114] width 4 height 4
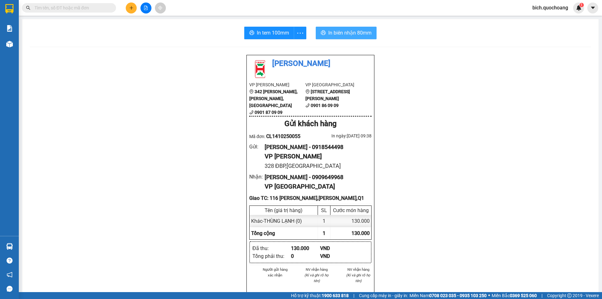
click at [335, 29] on button "In biên nhận 80mm" at bounding box center [346, 33] width 61 height 13
click at [275, 32] on span "In tem 100mm" at bounding box center [273, 33] width 32 height 8
click at [133, 7] on icon "plus" at bounding box center [131, 8] width 4 height 4
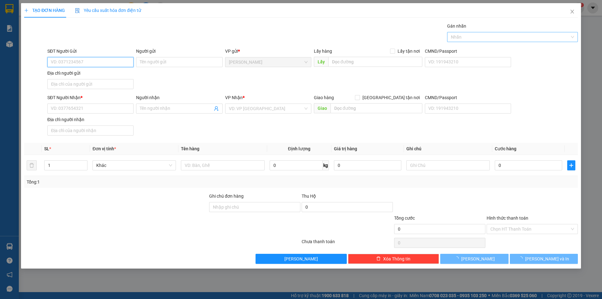
click at [492, 37] on div at bounding box center [509, 37] width 121 height 8
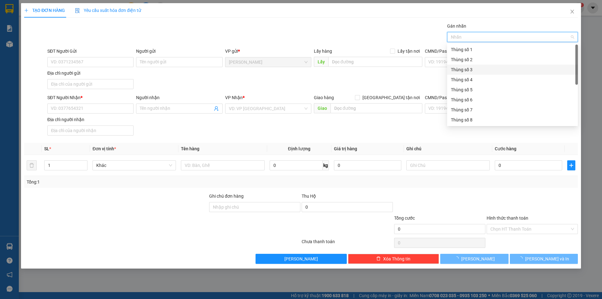
click at [487, 71] on div "Thùng số 3" at bounding box center [512, 69] width 123 height 7
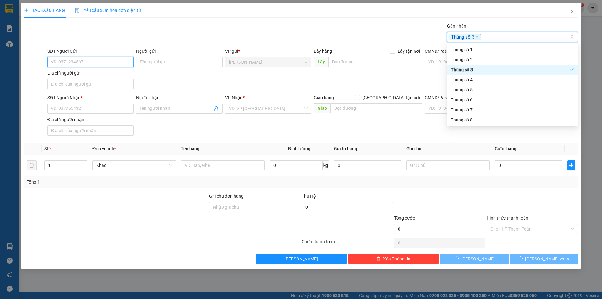
click at [119, 63] on input "SĐT Người Gửi" at bounding box center [90, 62] width 86 height 10
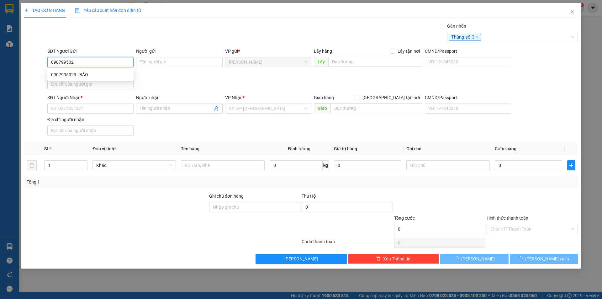
type input "0907995023"
drag, startPoint x: 72, startPoint y: 77, endPoint x: 75, endPoint y: 88, distance: 12.0
click at [72, 77] on div "0907995023 - BẢO" at bounding box center [90, 74] width 79 height 7
type input "BẢO"
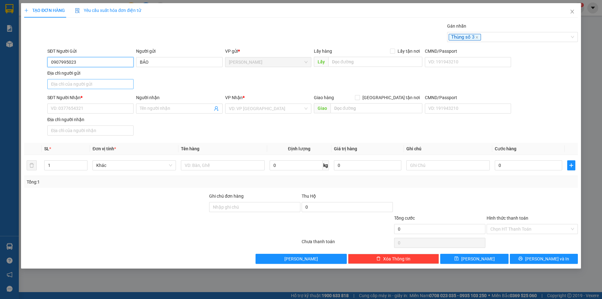
type input "0907995023"
click at [102, 85] on input "Địa chỉ người gửi" at bounding box center [90, 84] width 86 height 10
type input "PHƯỜNG [GEOGRAPHIC_DATA],[GEOGRAPHIC_DATA]"
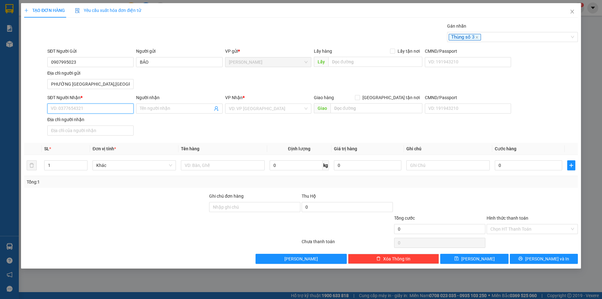
click at [64, 109] on input "SĐT Người Nhận *" at bounding box center [90, 109] width 86 height 10
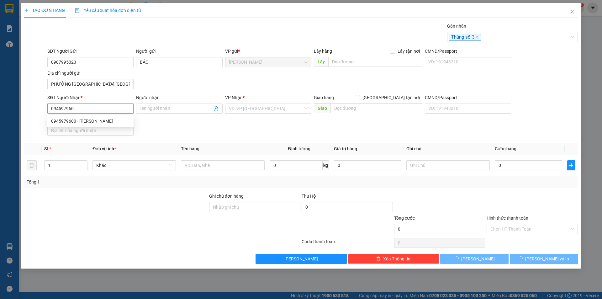
type input "0945979600"
click at [95, 119] on div "0945979600 - [PERSON_NAME]" at bounding box center [90, 121] width 79 height 7
type input "[PERSON_NAME]"
type input "0945979600"
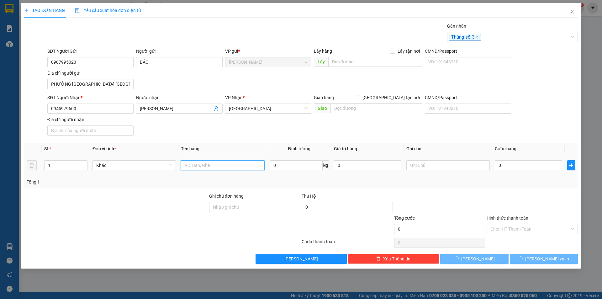
click at [225, 166] on input "text" at bounding box center [222, 165] width 83 height 10
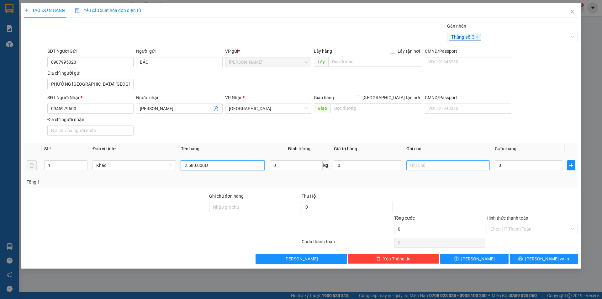
type input "2.580.000Đ"
click at [433, 169] on input "text" at bounding box center [448, 165] width 83 height 10
type input "TIỀN THU HỘ"
click at [512, 165] on input "0" at bounding box center [528, 165] width 67 height 10
type input "3"
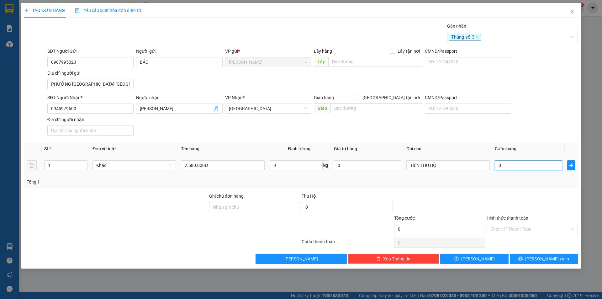
type input "3"
type input "30"
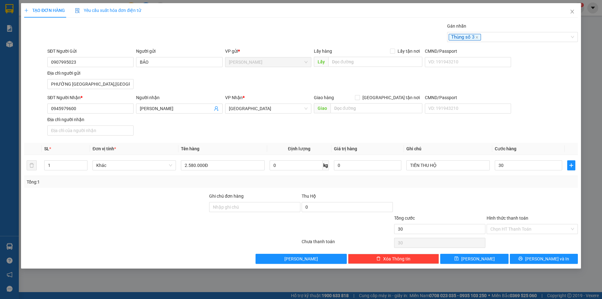
type input "30.000"
click at [546, 125] on div "SĐT Người Nhận * 0945979600 Người nhận [PERSON_NAME] VP Nhận * [GEOGRAPHIC_DATA…" at bounding box center [312, 116] width 533 height 44
click at [537, 259] on button "[PERSON_NAME] và In" at bounding box center [544, 259] width 68 height 10
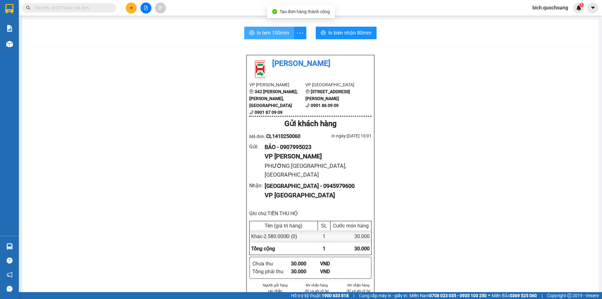
click at [273, 38] on button "In tem 100mm" at bounding box center [269, 33] width 50 height 13
